Goal: Task Accomplishment & Management: Manage account settings

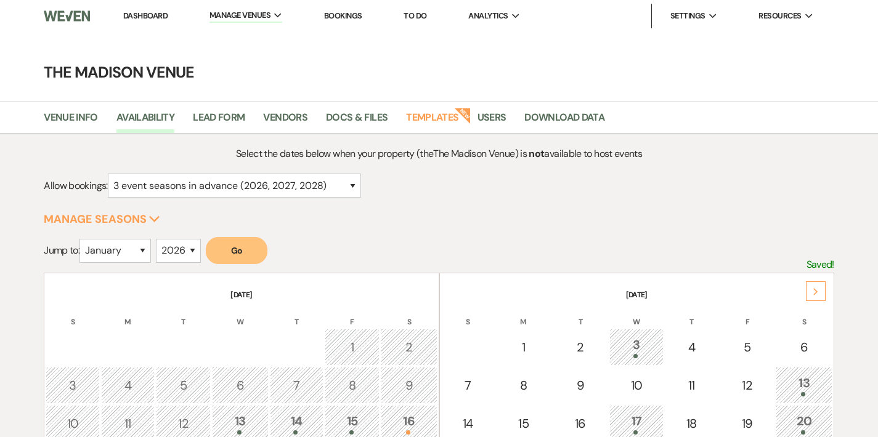
select select "3"
select select "2026"
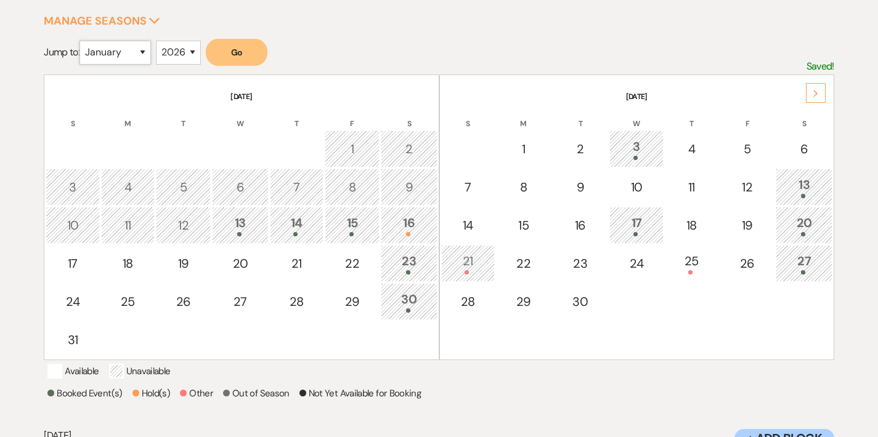
click at [126, 51] on select "January February March April May June July August September October November De…" at bounding box center [114, 53] width 71 height 24
select select "5"
click at [241, 53] on button "Go" at bounding box center [237, 52] width 62 height 27
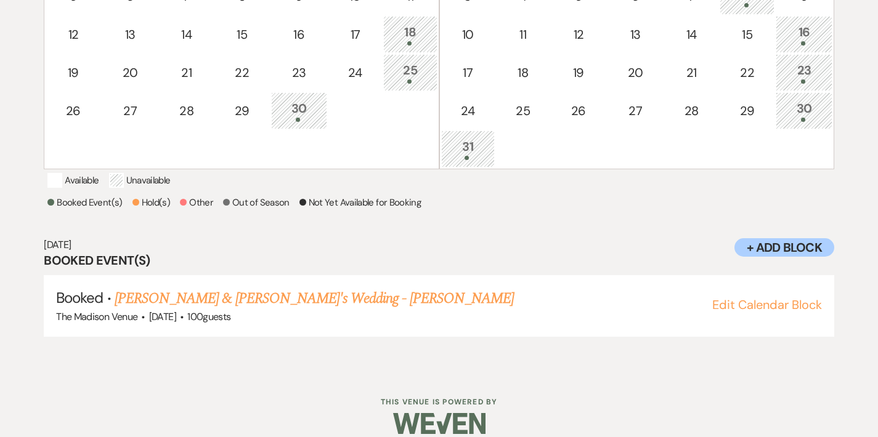
scroll to position [420, 0]
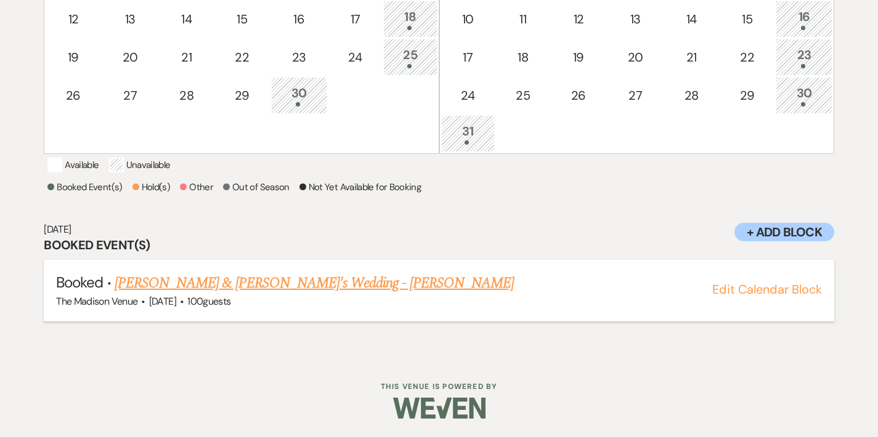
click at [277, 285] on link "[PERSON_NAME] & [PERSON_NAME]'s Wedding - [PERSON_NAME]" at bounding box center [314, 283] width 399 height 22
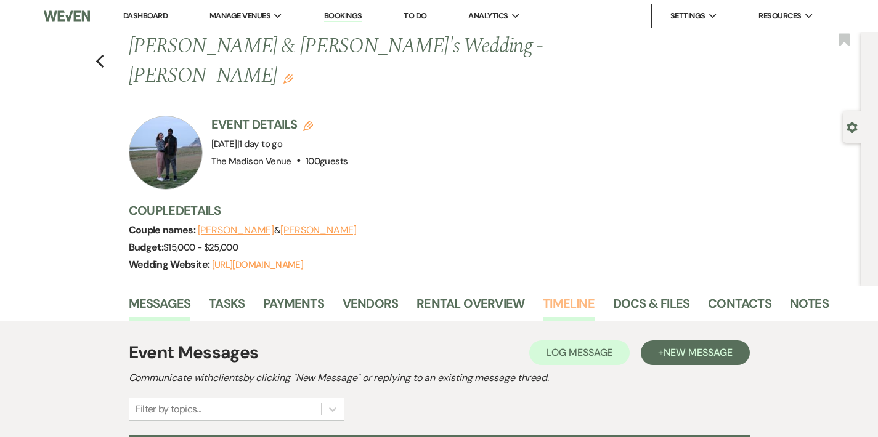
click at [543, 294] on link "Timeline" at bounding box center [569, 307] width 52 height 27
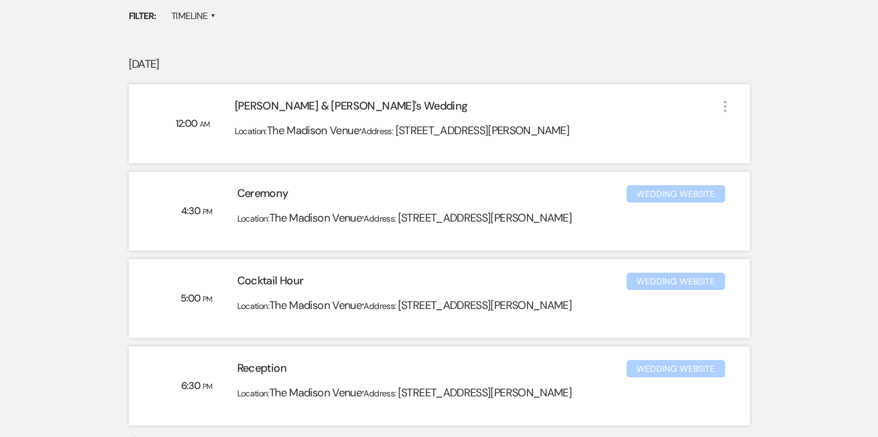
scroll to position [399, 0]
